Goal: Task Accomplishment & Management: Use online tool/utility

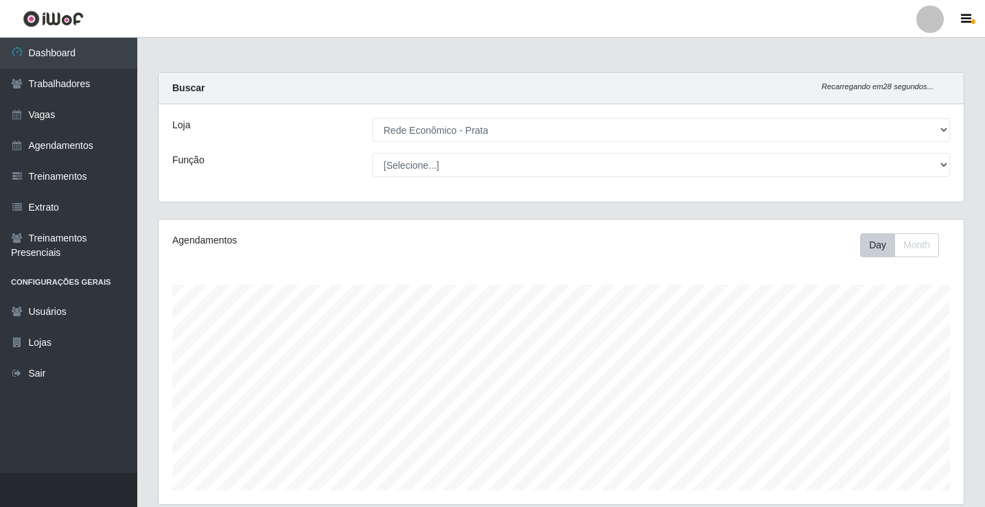
select select "192"
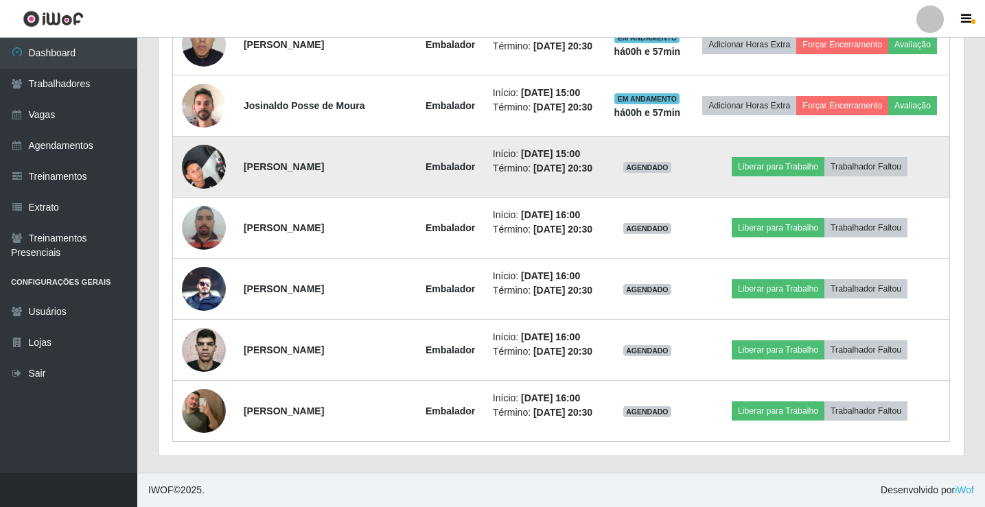
scroll to position [945, 0]
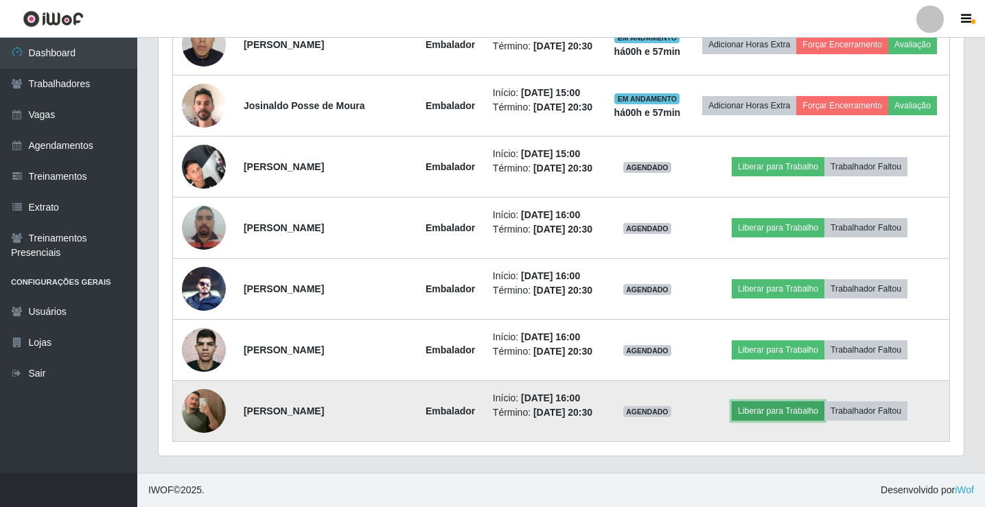
click at [807, 402] on button "Liberar para Trabalho" at bounding box center [778, 411] width 93 height 19
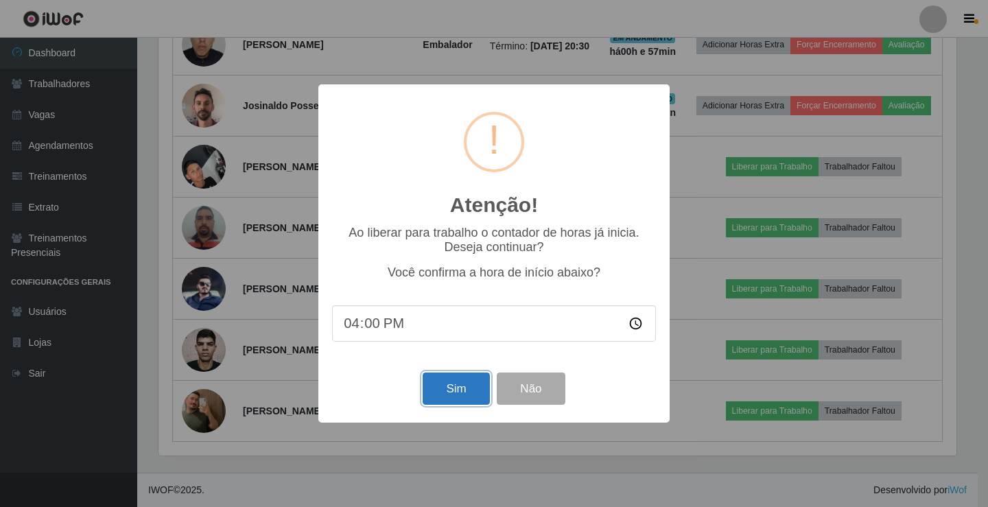
click at [437, 395] on button "Sim" at bounding box center [456, 389] width 67 height 32
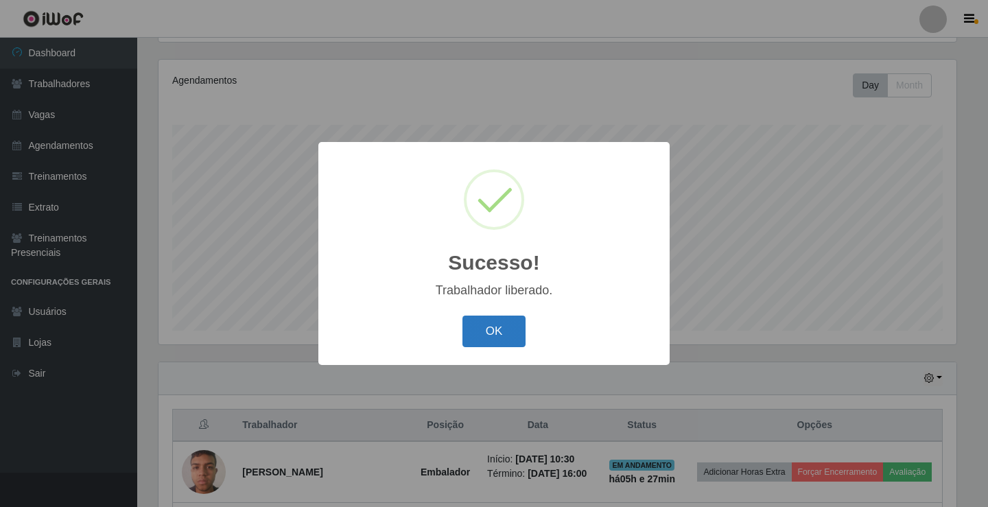
click at [485, 328] on button "OK" at bounding box center [495, 332] width 64 height 32
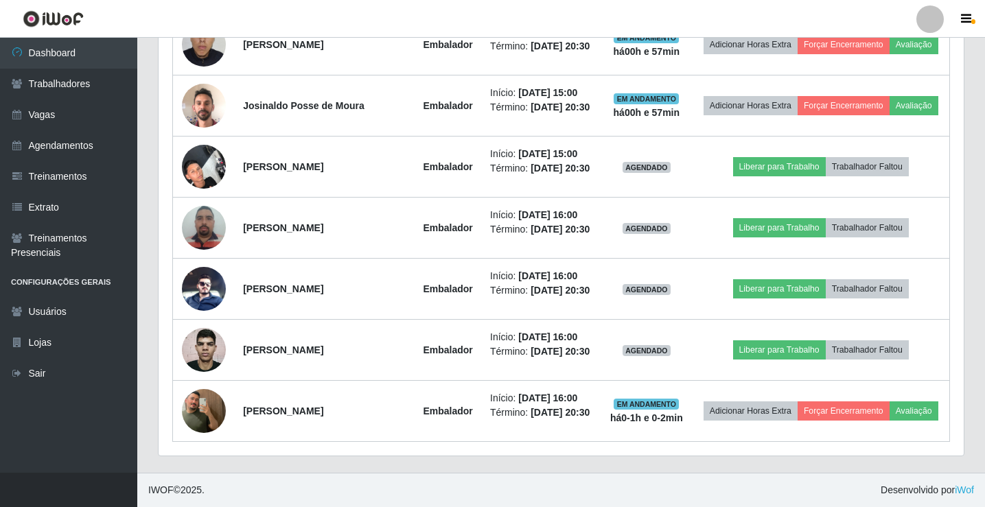
scroll to position [945, 0]
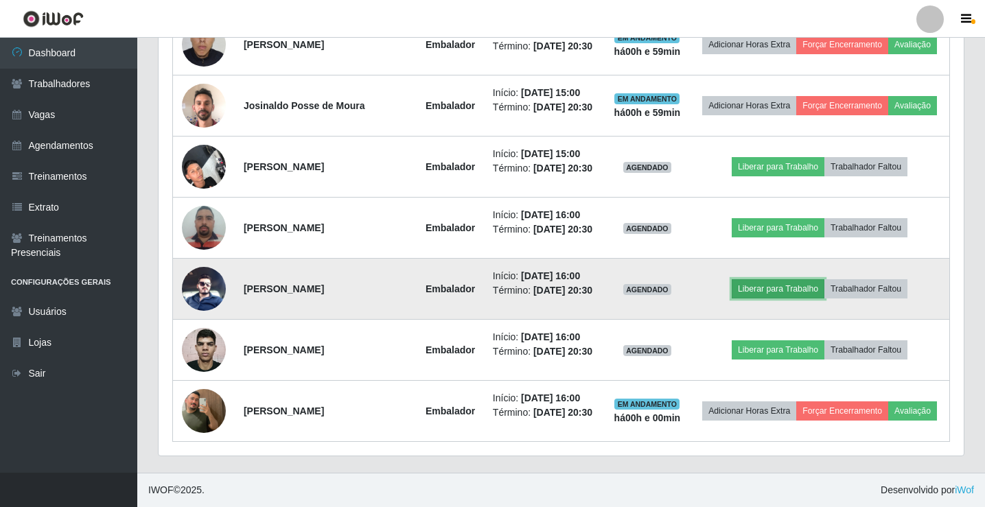
click at [819, 279] on button "Liberar para Trabalho" at bounding box center [778, 288] width 93 height 19
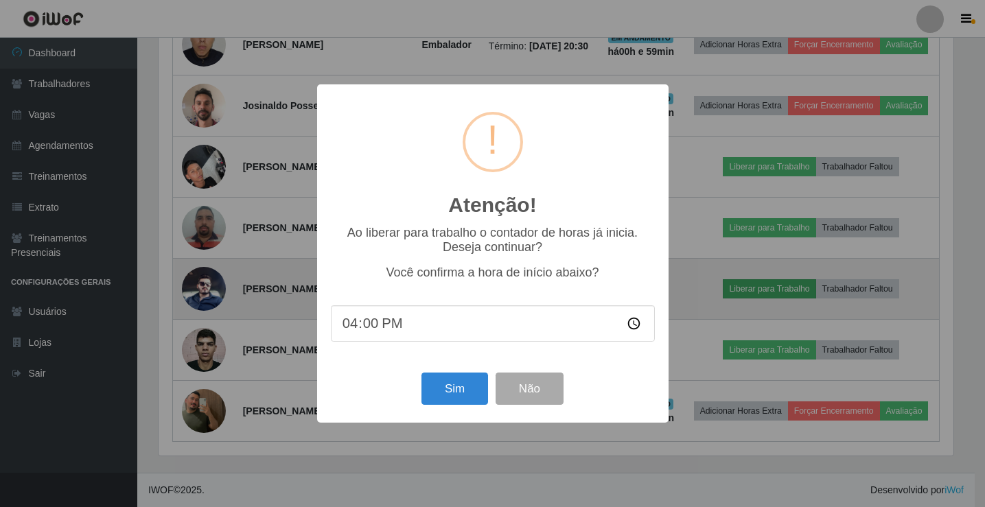
scroll to position [285, 798]
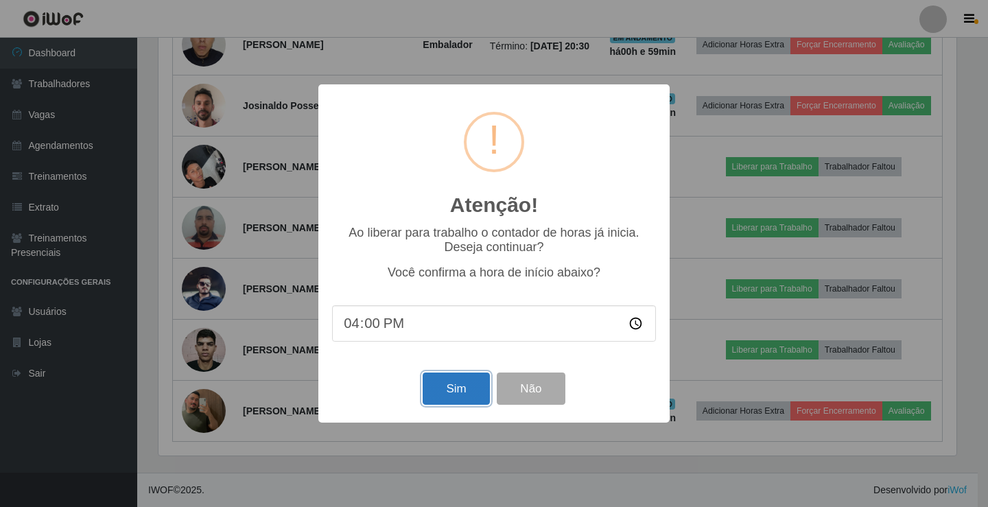
click at [452, 392] on button "Sim" at bounding box center [456, 389] width 67 height 32
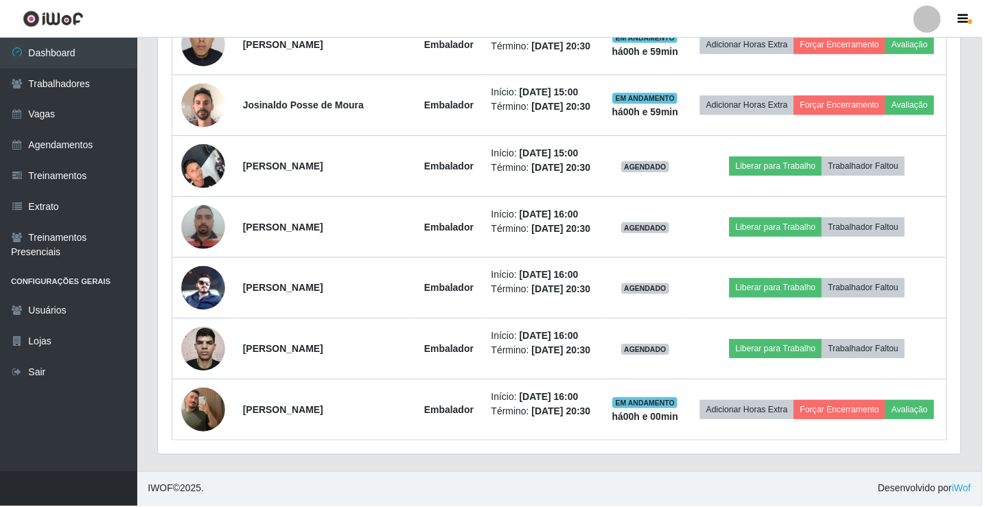
scroll to position [160, 0]
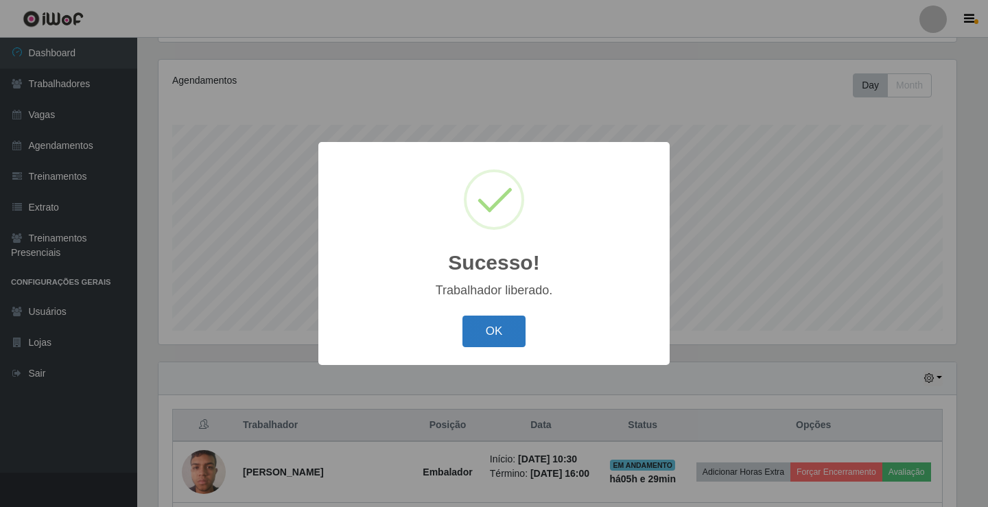
click at [479, 334] on button "OK" at bounding box center [495, 332] width 64 height 32
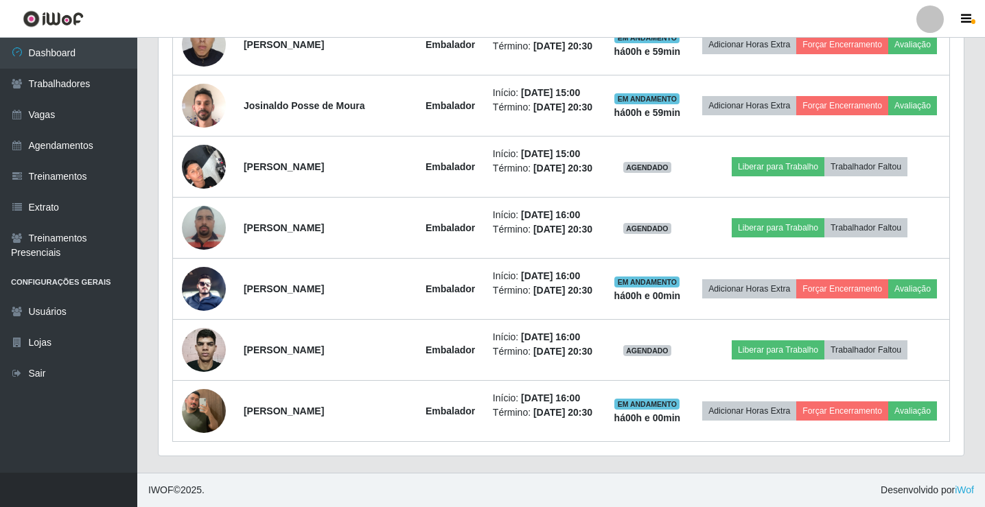
scroll to position [915, 0]
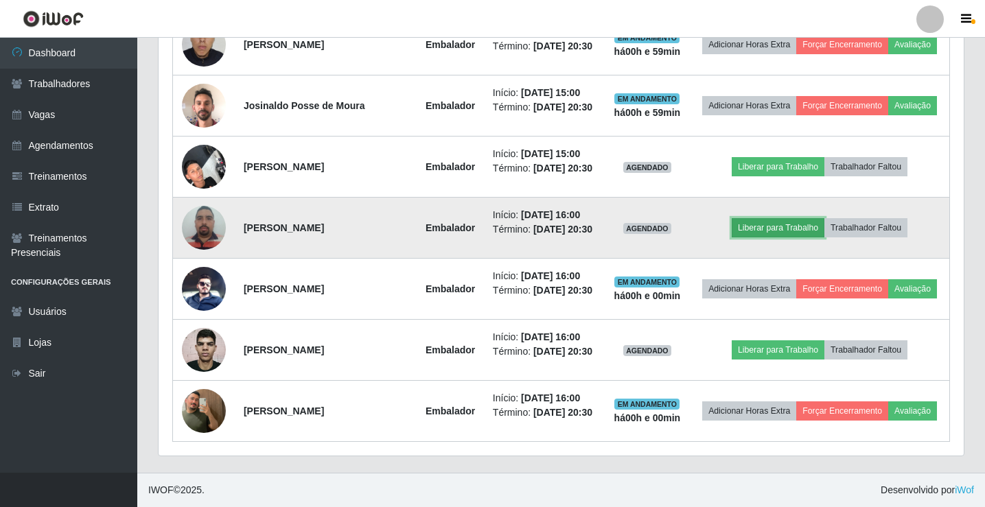
click at [799, 222] on button "Liberar para Trabalho" at bounding box center [778, 227] width 93 height 19
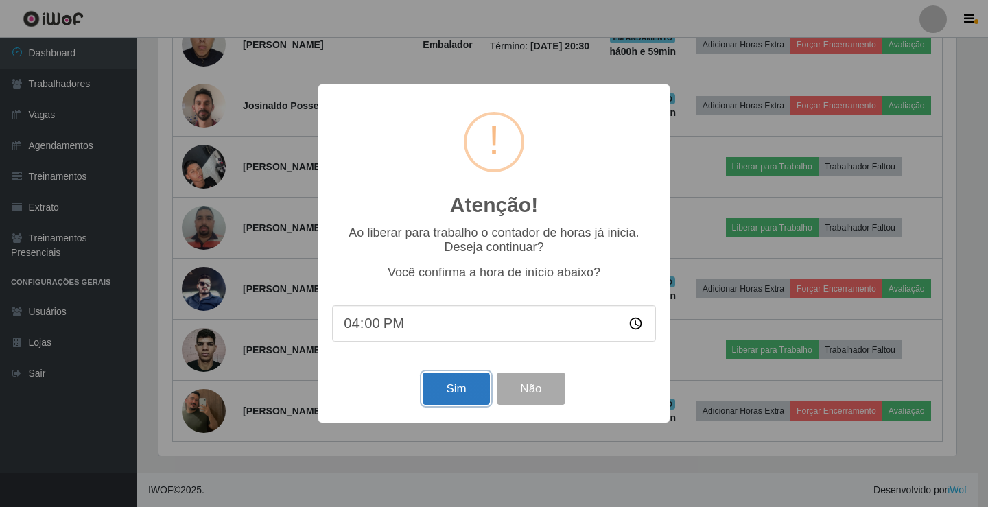
click at [448, 386] on button "Sim" at bounding box center [456, 389] width 67 height 32
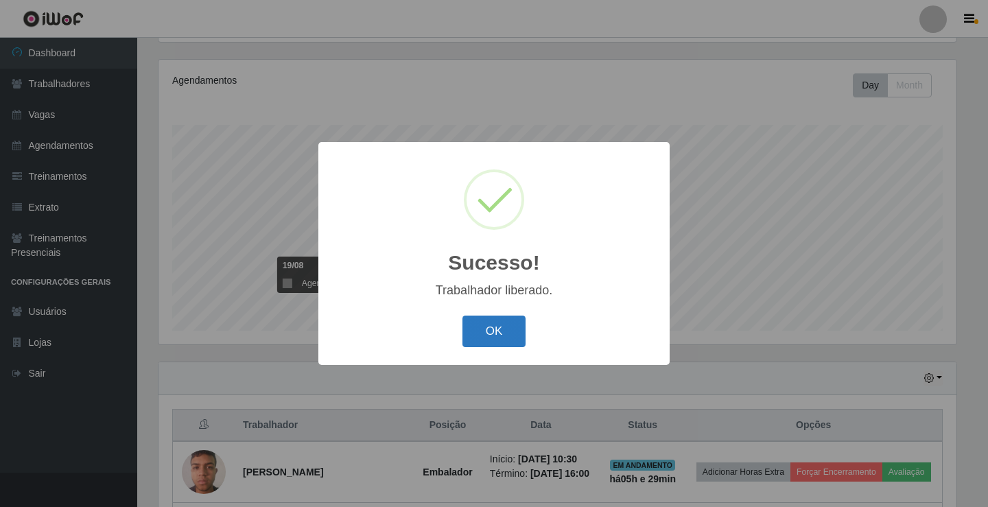
click at [487, 332] on button "OK" at bounding box center [495, 332] width 64 height 32
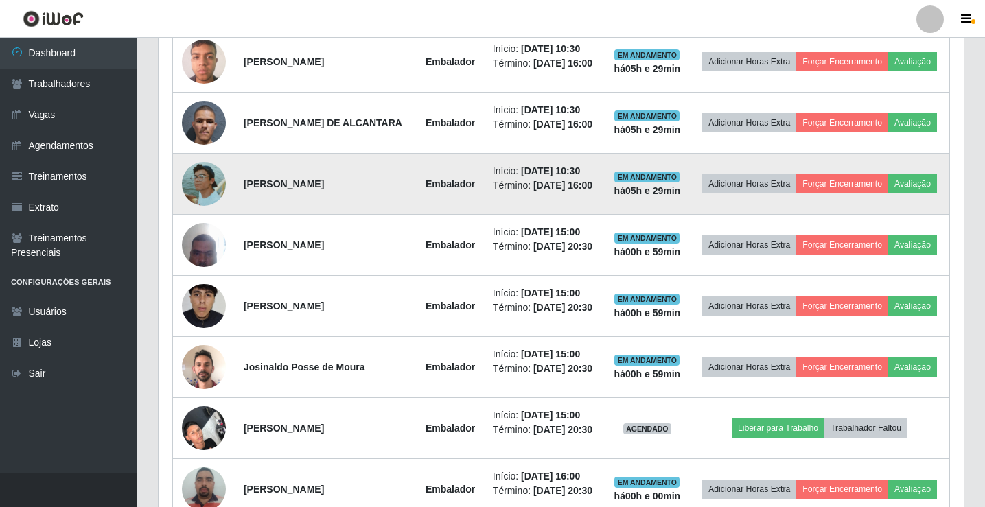
scroll to position [572, 0]
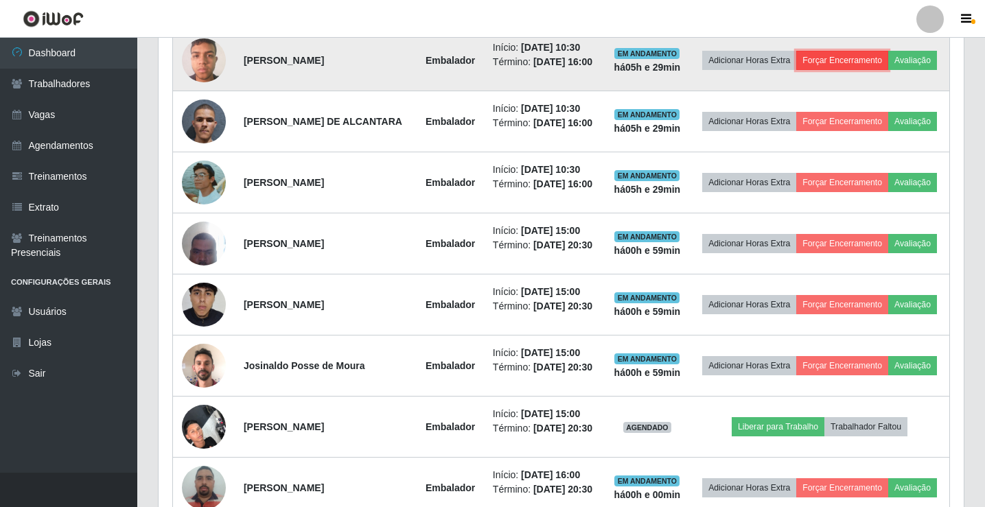
click at [863, 52] on button "Forçar Encerramento" at bounding box center [842, 60] width 92 height 19
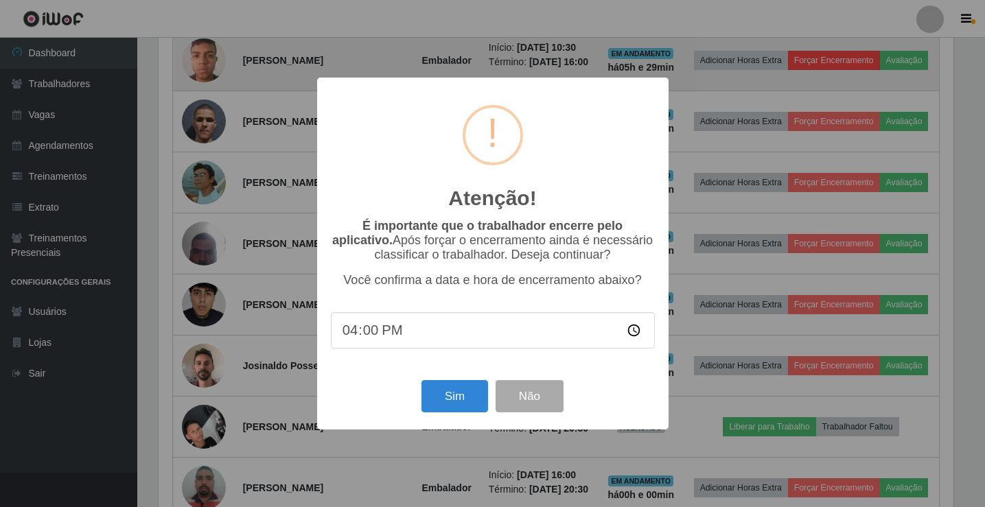
scroll to position [285, 798]
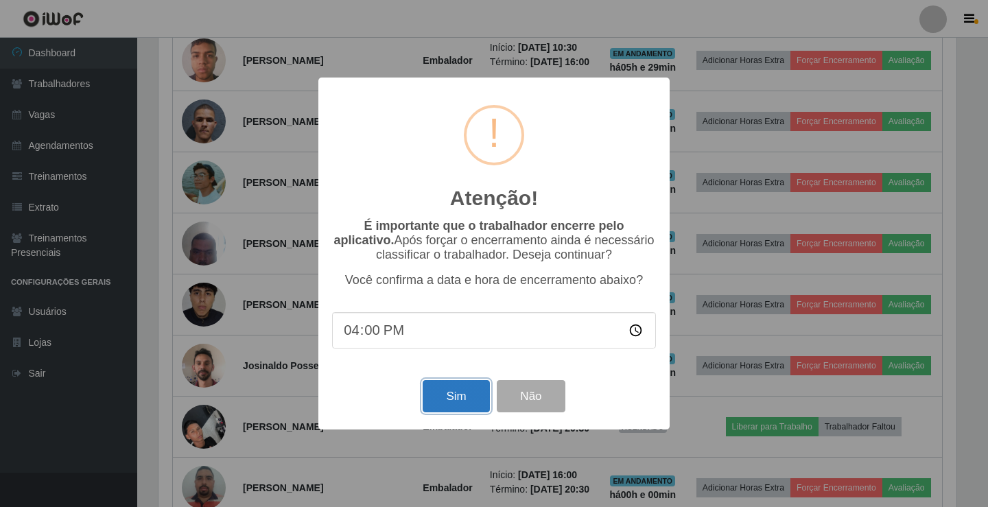
click at [430, 396] on button "Sim" at bounding box center [456, 396] width 67 height 32
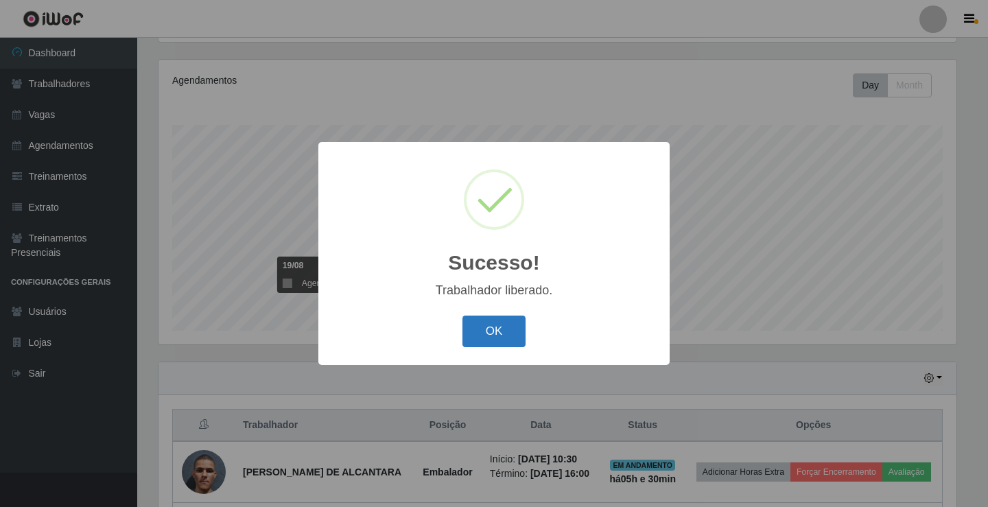
click at [476, 327] on button "OK" at bounding box center [495, 332] width 64 height 32
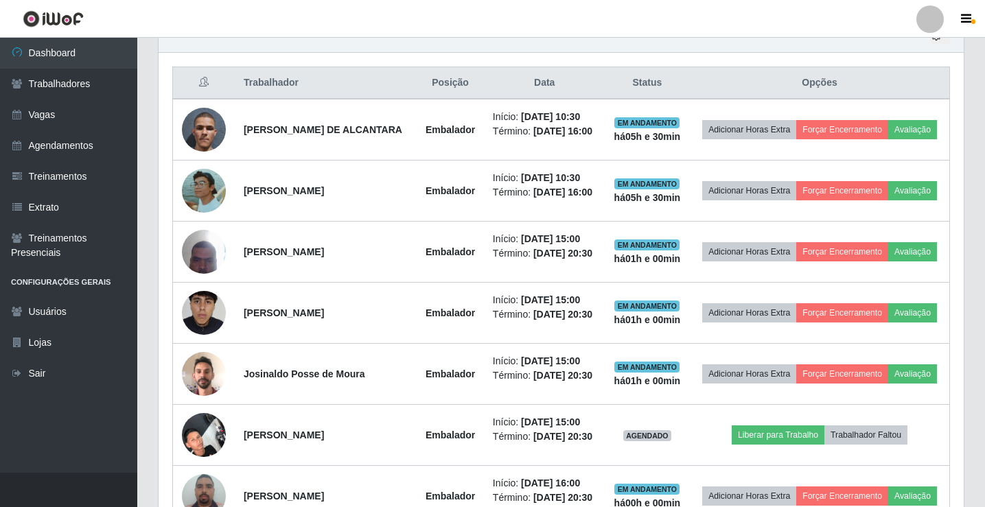
scroll to position [503, 0]
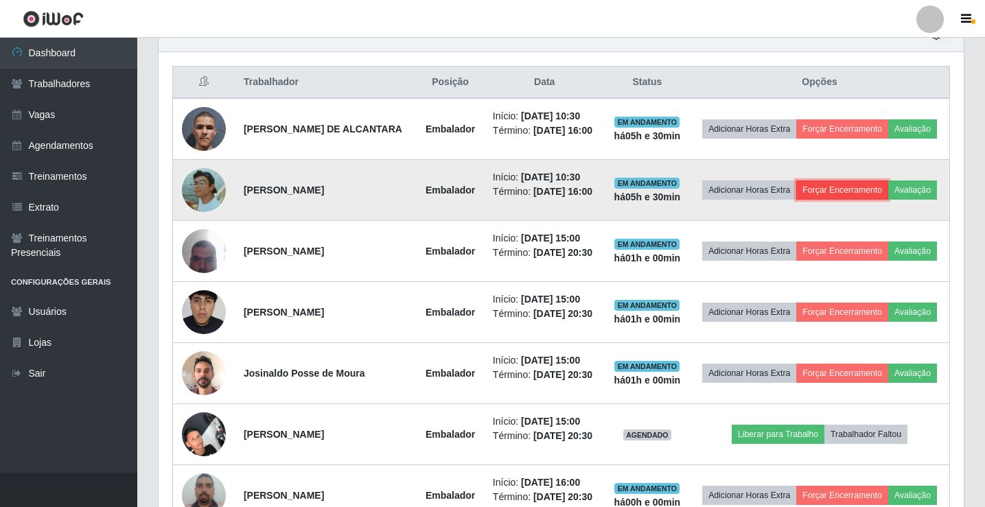
click at [872, 191] on button "Forçar Encerramento" at bounding box center [842, 190] width 92 height 19
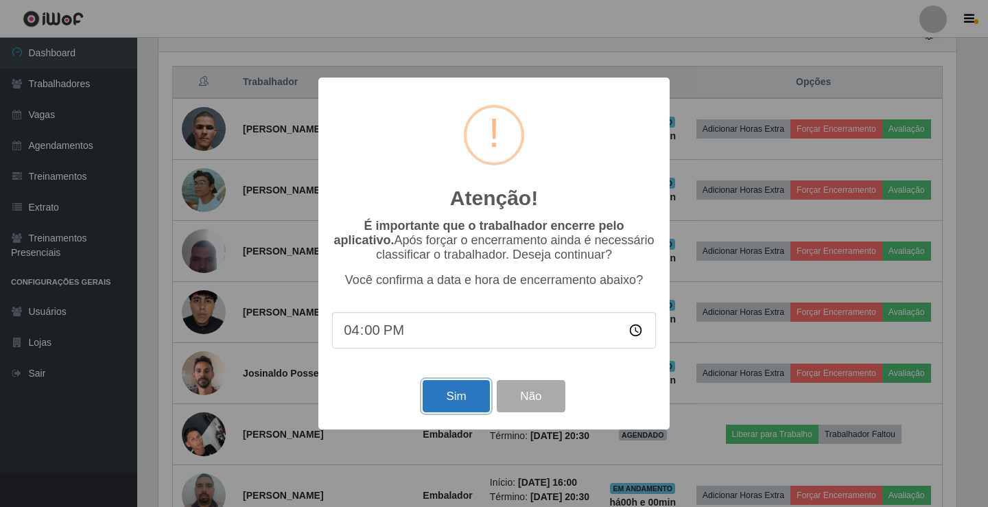
click at [441, 393] on button "Sim" at bounding box center [456, 396] width 67 height 32
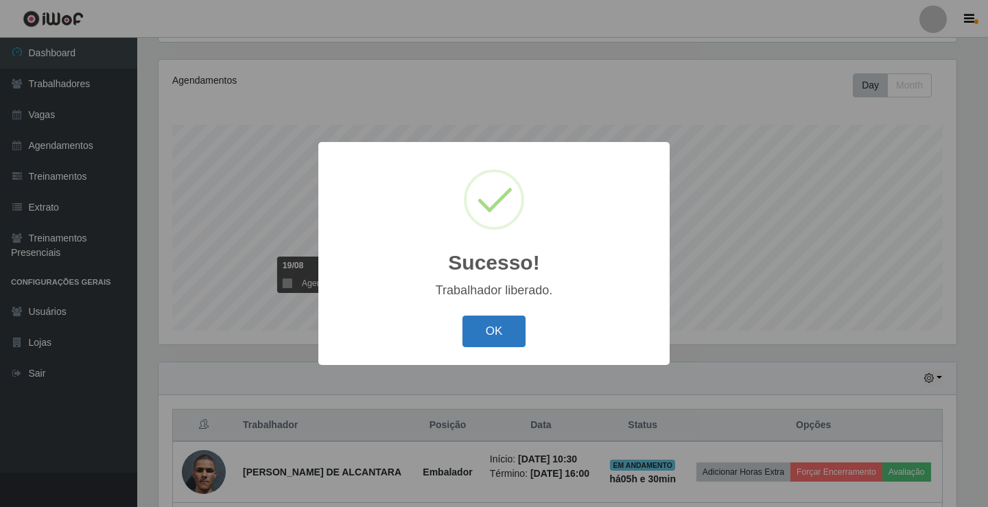
click at [486, 322] on button "OK" at bounding box center [495, 332] width 64 height 32
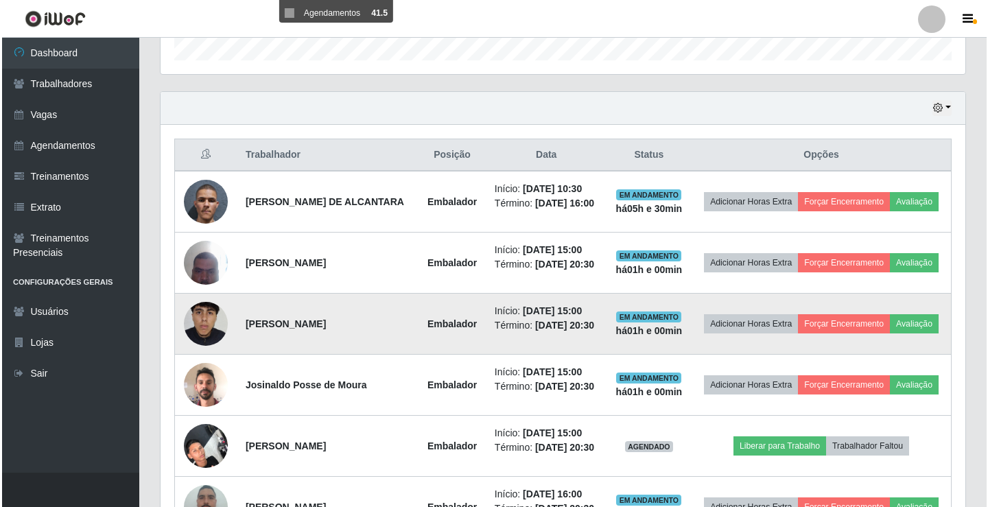
scroll to position [434, 0]
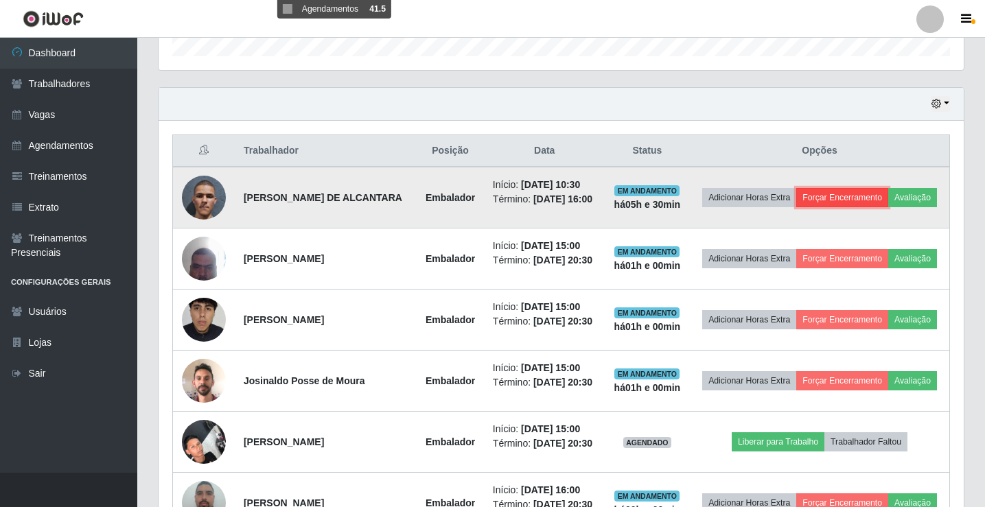
click at [887, 188] on button "Forçar Encerramento" at bounding box center [842, 197] width 92 height 19
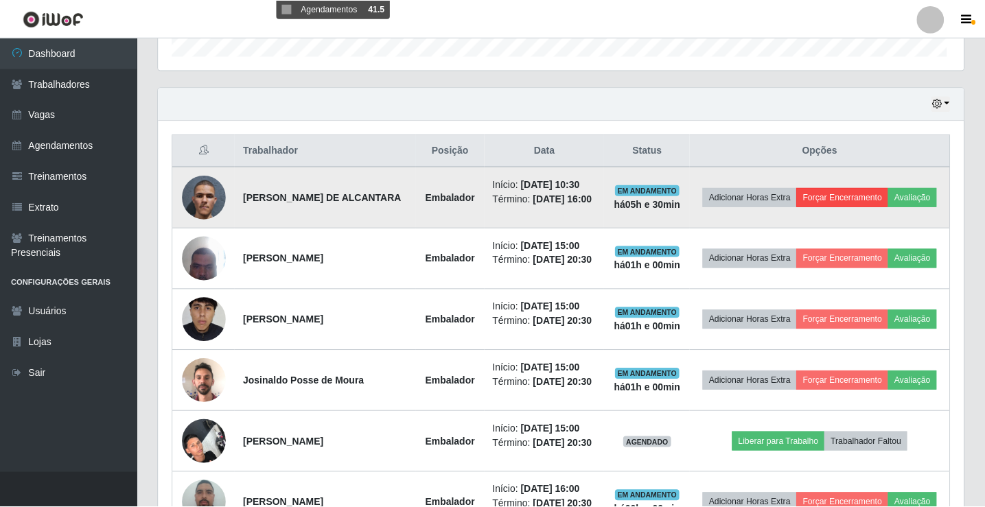
scroll to position [285, 798]
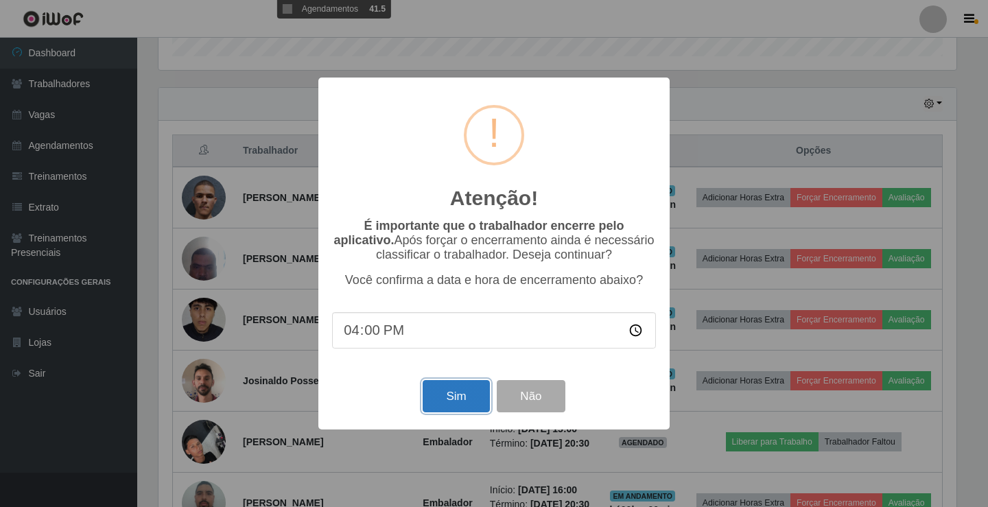
click at [440, 391] on button "Sim" at bounding box center [456, 396] width 67 height 32
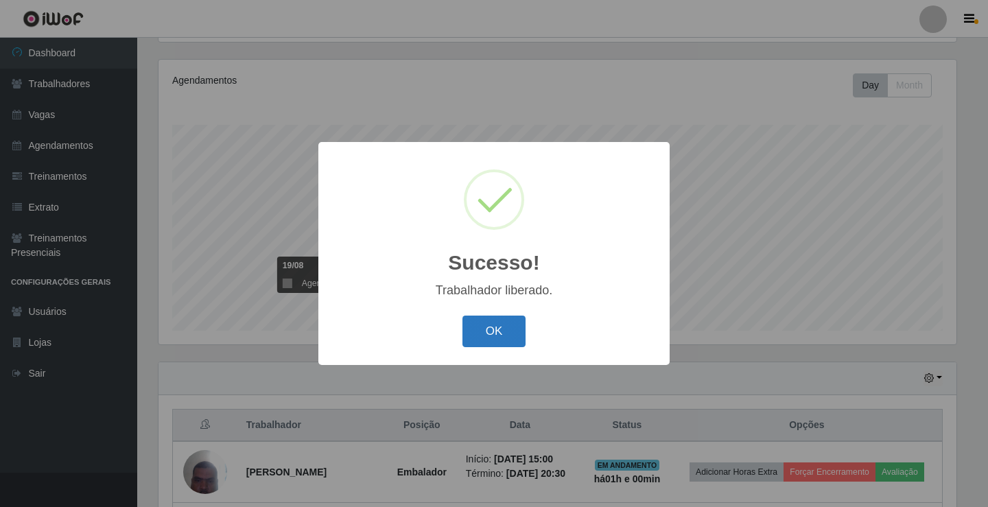
click at [476, 330] on button "OK" at bounding box center [495, 332] width 64 height 32
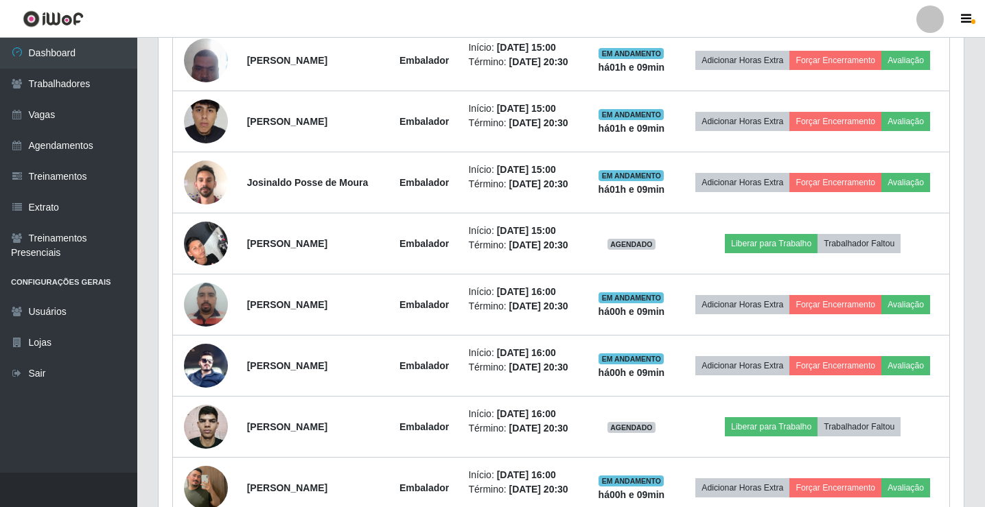
scroll to position [640, 0]
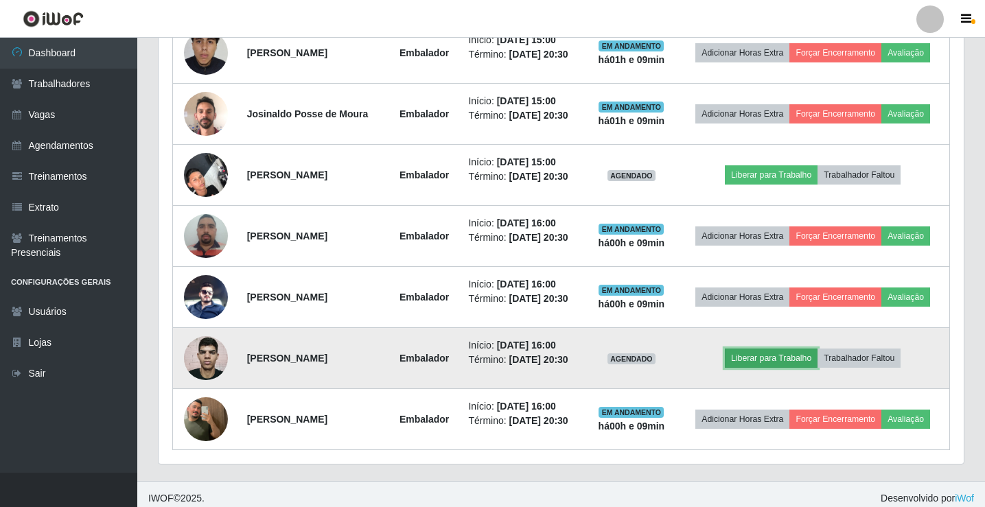
click at [776, 356] on button "Liberar para Trabalho" at bounding box center [771, 358] width 93 height 19
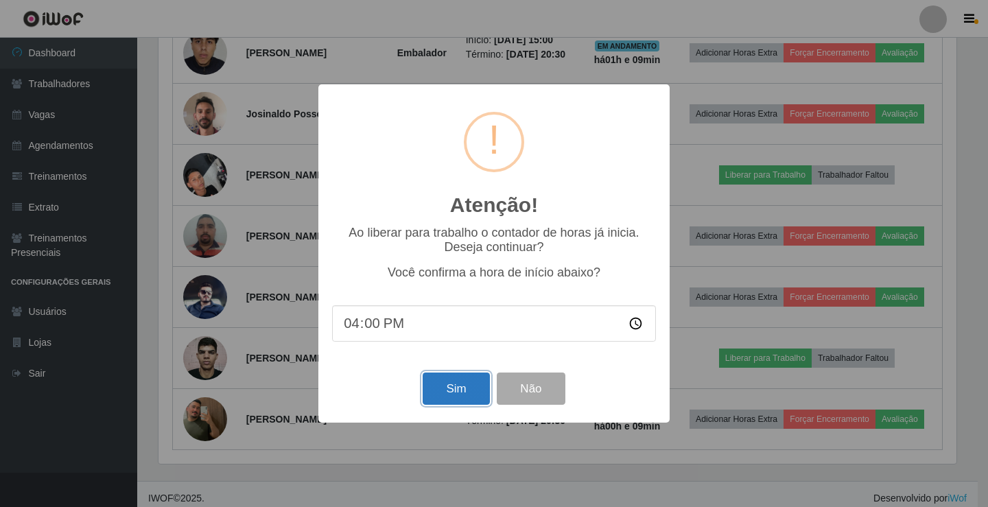
click at [471, 386] on button "Sim" at bounding box center [456, 389] width 67 height 32
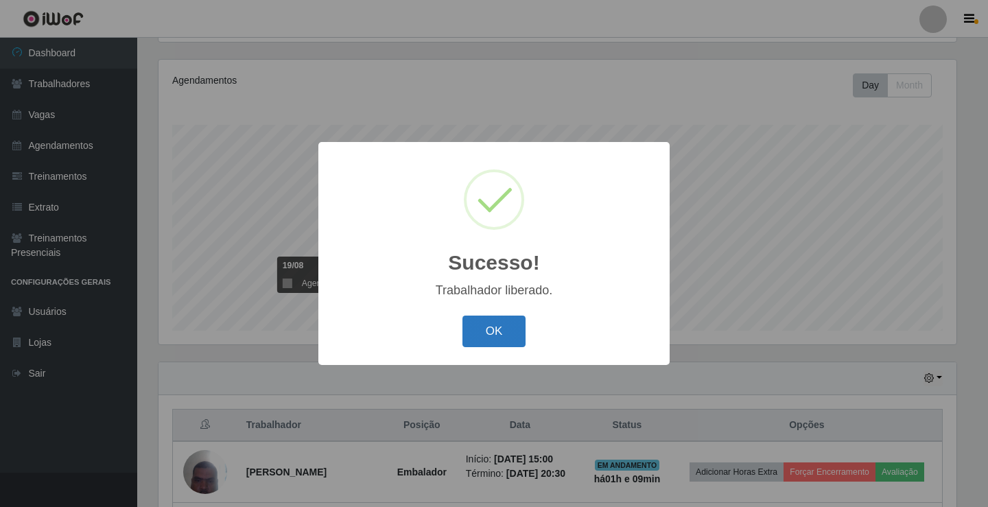
click at [477, 341] on button "OK" at bounding box center [495, 332] width 64 height 32
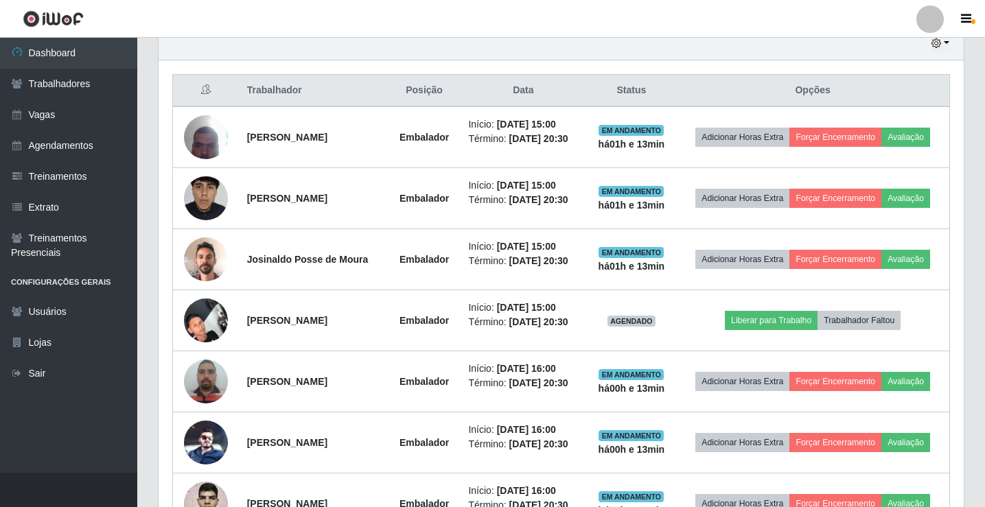
scroll to position [443, 0]
